Goal: Check status: Check status

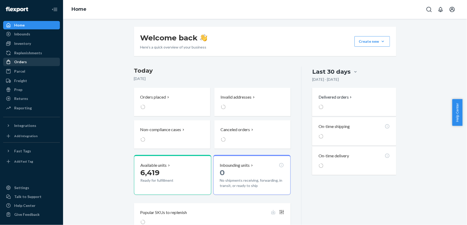
click at [38, 62] on div "Orders" at bounding box center [32, 61] width 56 height 7
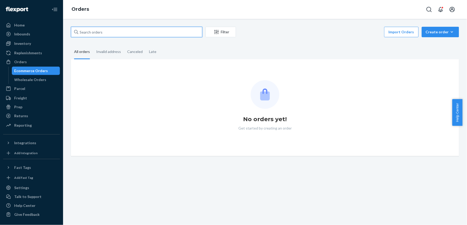
click at [97, 32] on input "text" at bounding box center [136, 32] width 131 height 11
paste input "[PERSON_NAME]"
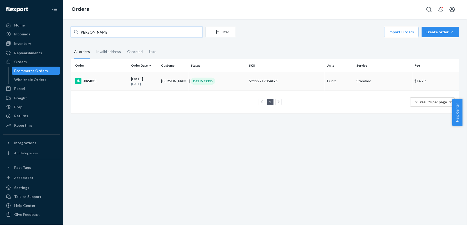
type input "[PERSON_NAME]"
click at [108, 78] on div "#45835" at bounding box center [101, 81] width 52 height 6
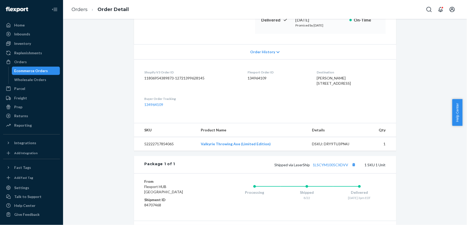
scroll to position [142, 0]
